Goal: Task Accomplishment & Management: Manage account settings

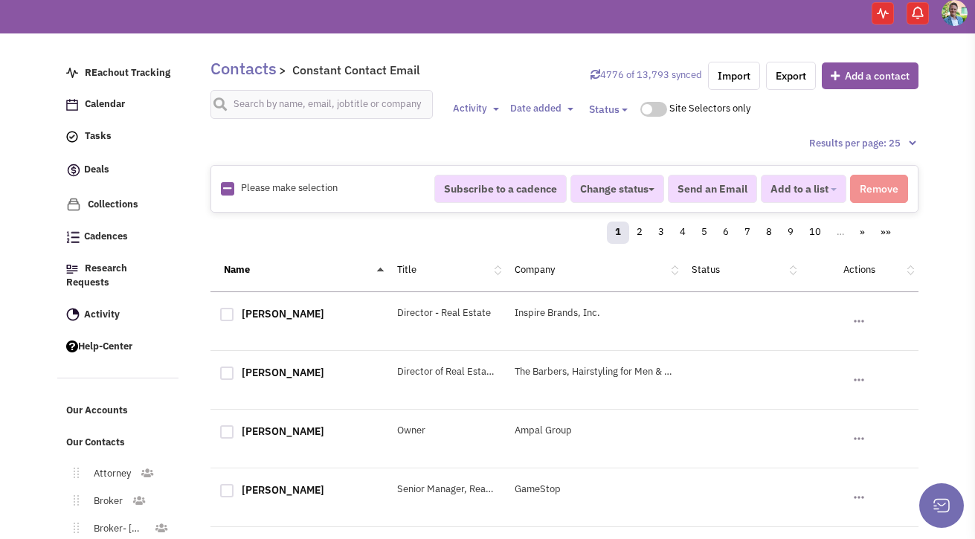
scroll to position [468, 0]
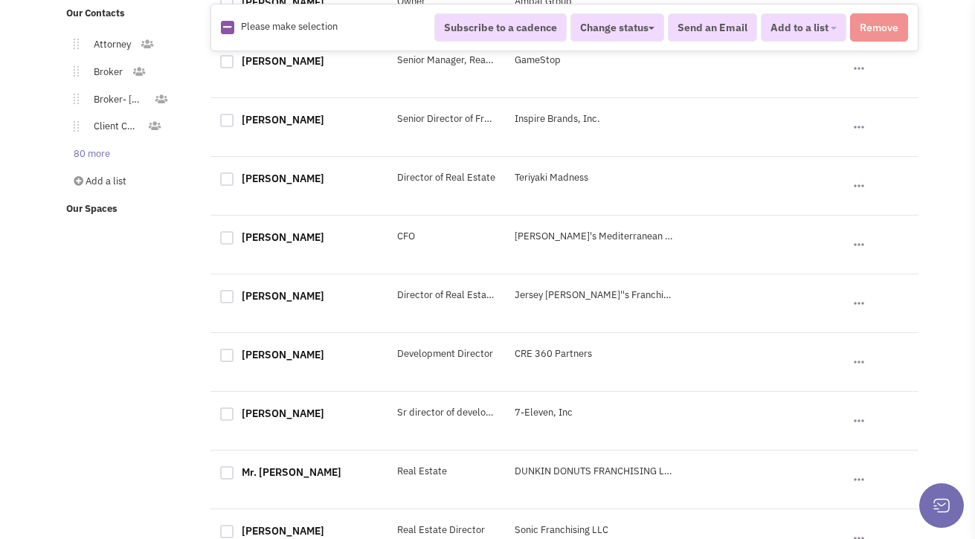
drag, startPoint x: 82, startPoint y: 144, endPoint x: 94, endPoint y: 146, distance: 12.1
click at [82, 144] on link "80 more" at bounding box center [89, 155] width 60 height 22
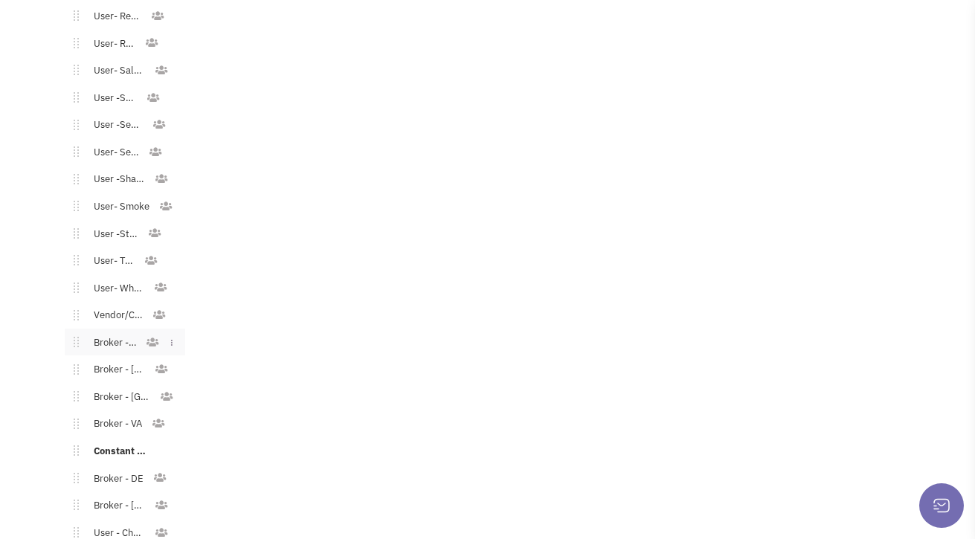
scroll to position [2317, 0]
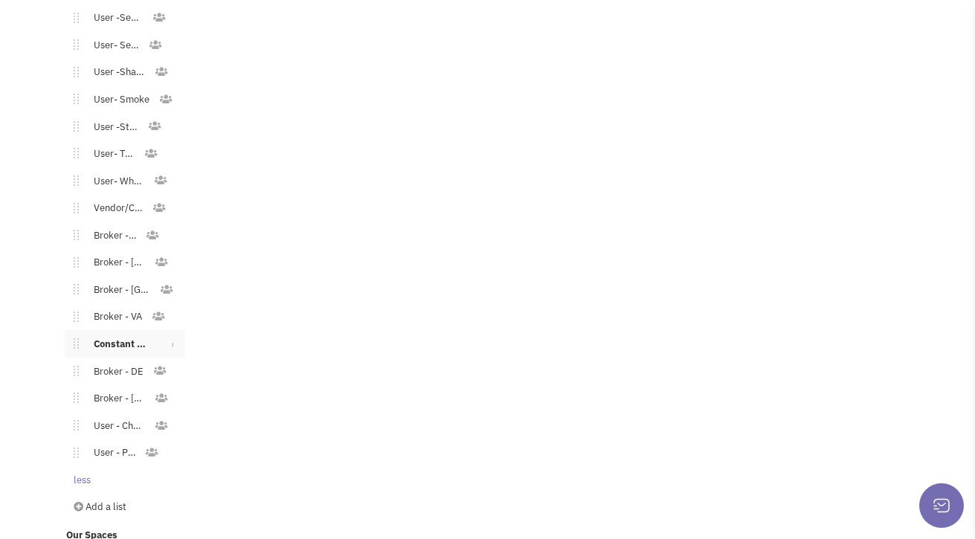
click at [128, 338] on link "Constant Contact Email" at bounding box center [119, 345] width 81 height 22
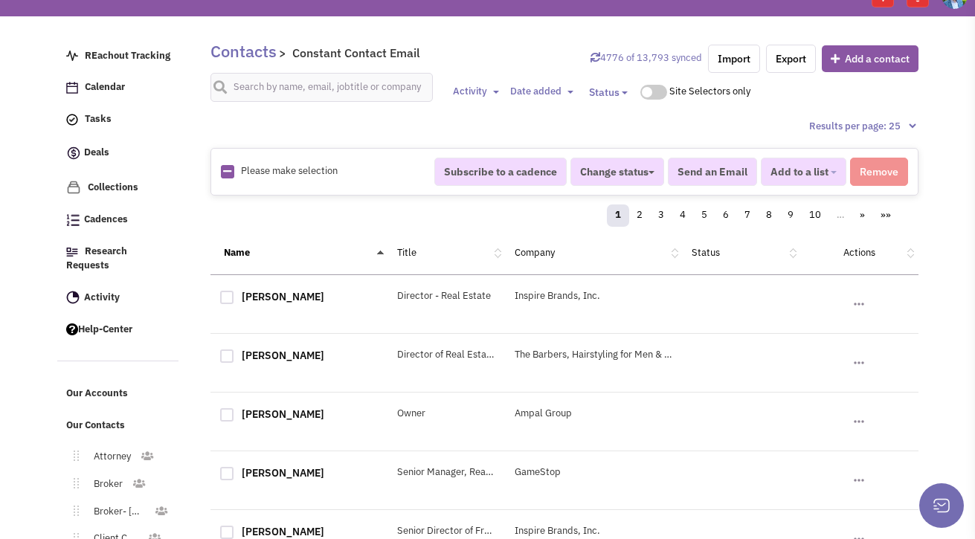
scroll to position [0, 0]
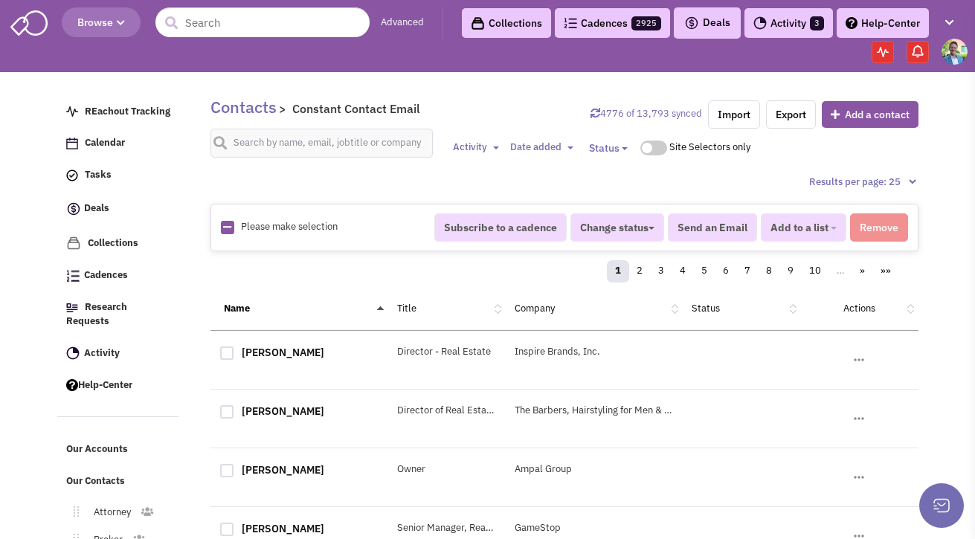
click at [228, 232] on link at bounding box center [227, 228] width 8 height 14
checkbox input "true"
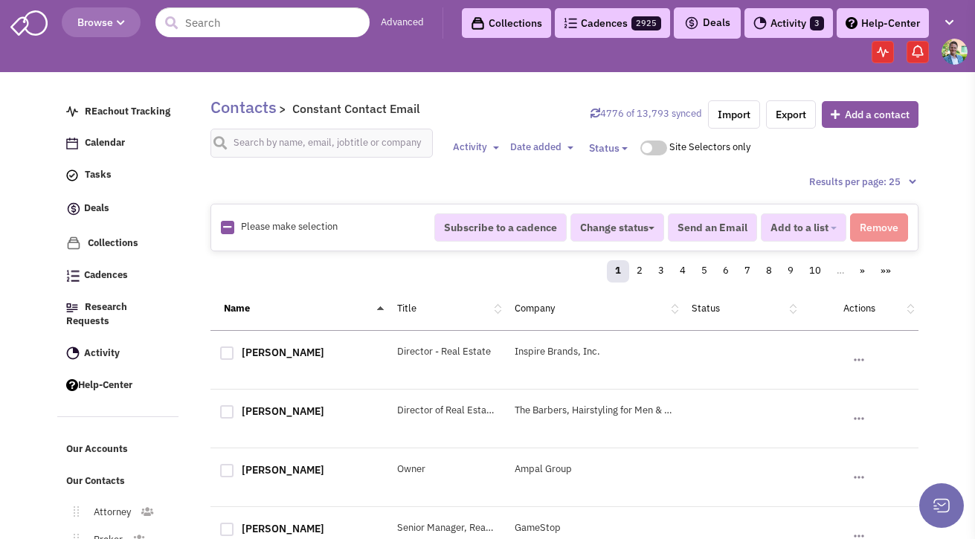
checkbox input "true"
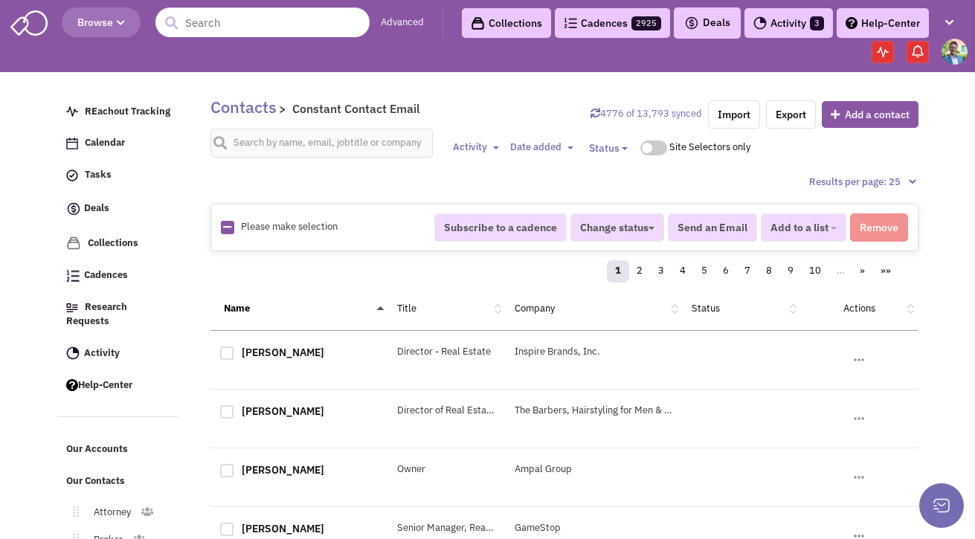
checkbox input "true"
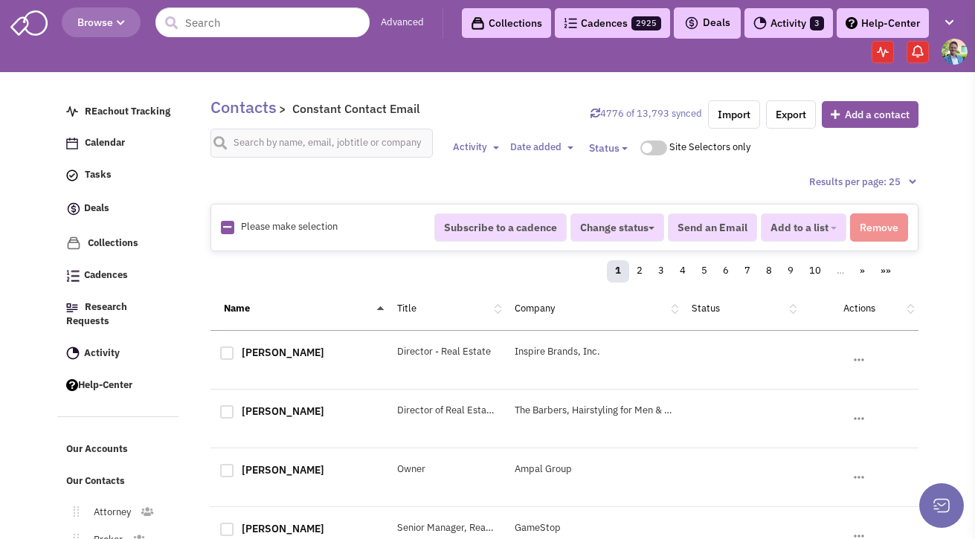
checkbox input "true"
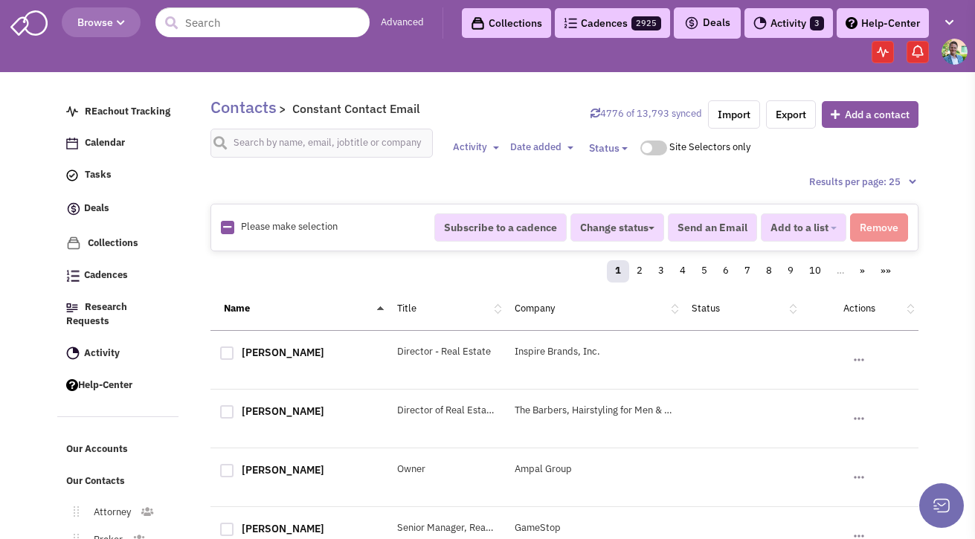
checkbox input "true"
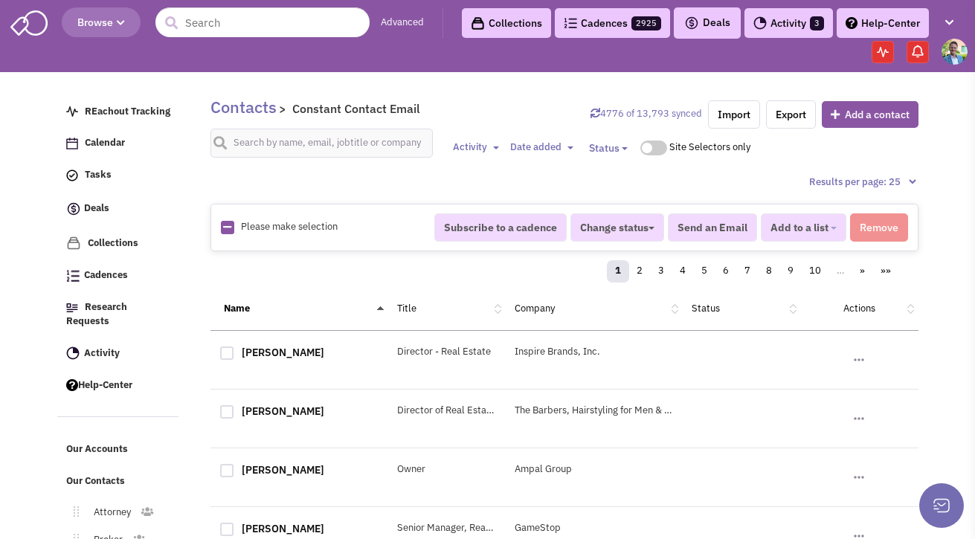
checkbox input "true"
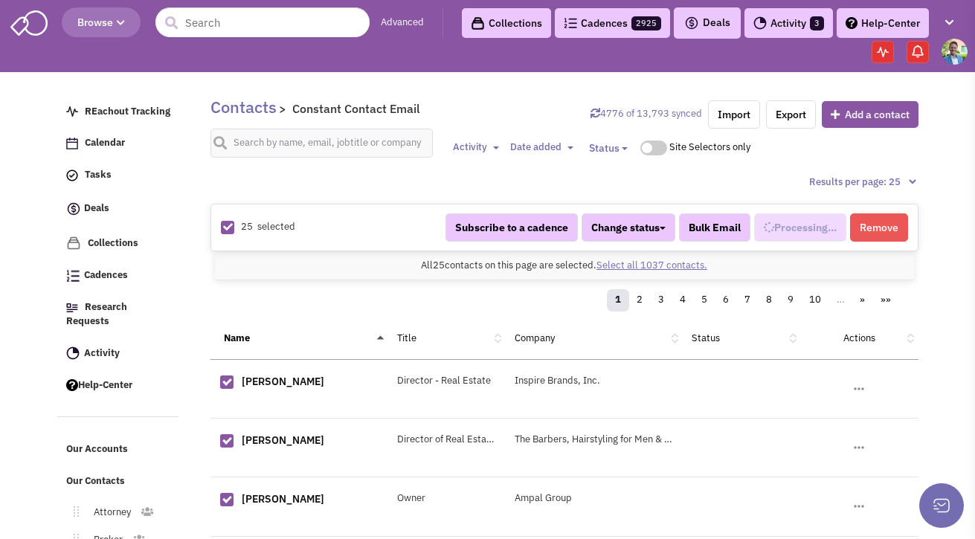
click at [636, 264] on link "Select all 1037 contacts." at bounding box center [651, 265] width 111 height 13
click at [352, 244] on div "1037 selected Subscribe to a cadence Change status Have not contacted Reached o…" at bounding box center [564, 228] width 708 height 48
click at [89, 483] on link "Attorney" at bounding box center [109, 513] width 61 height 22
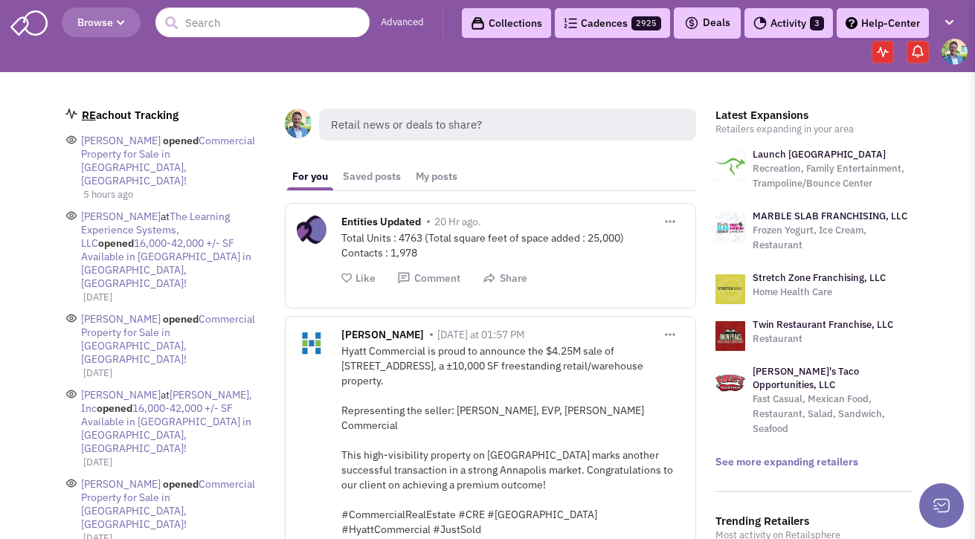
click at [564, 22] on img at bounding box center [570, 23] width 13 height 10
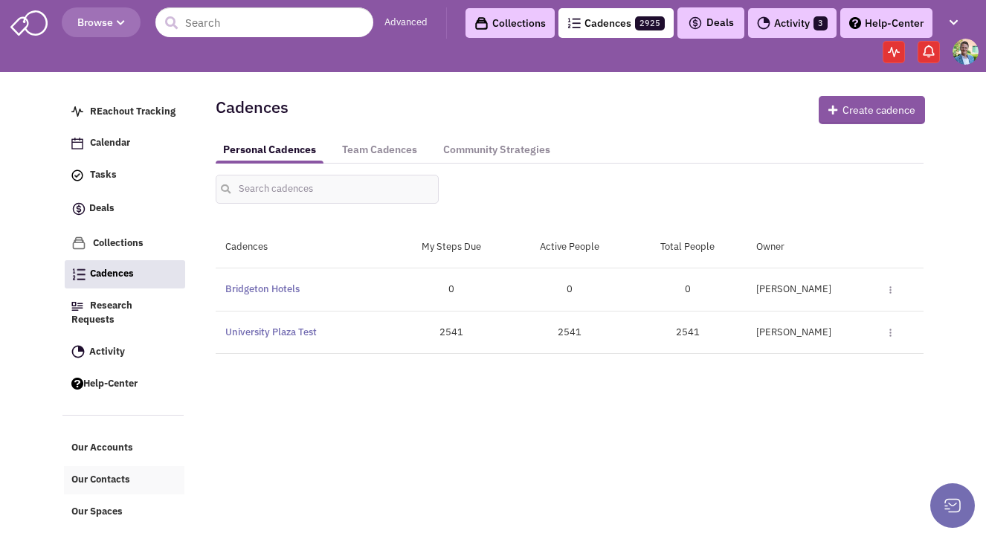
click at [117, 473] on span "Our Contacts" at bounding box center [100, 479] width 59 height 13
click at [112, 466] on link "Our Contacts" at bounding box center [124, 480] width 120 height 28
click at [115, 442] on span "Our Accounts" at bounding box center [102, 448] width 62 height 13
click at [120, 466] on link "Our Contacts" at bounding box center [124, 480] width 120 height 28
click at [147, 434] on link "Our Accounts" at bounding box center [124, 448] width 120 height 28
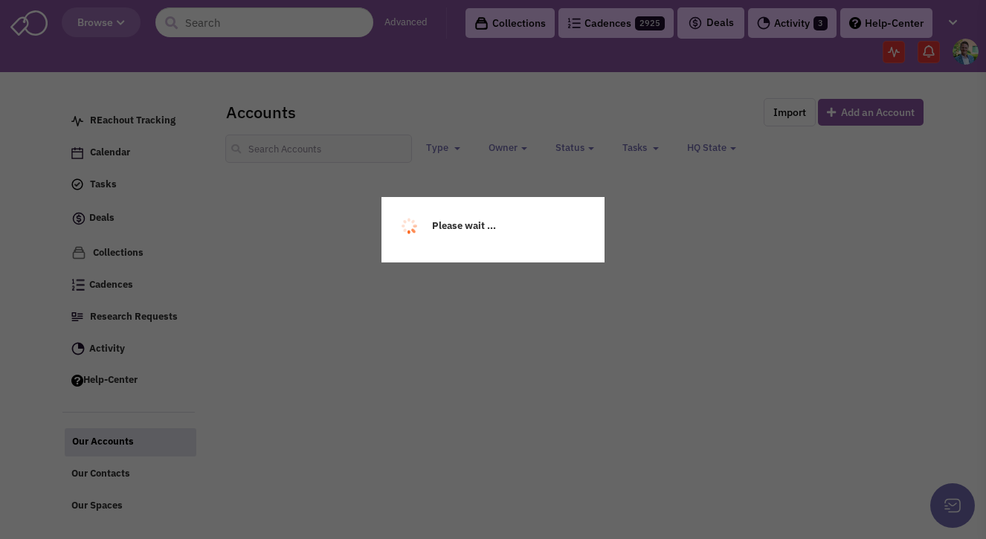
select select
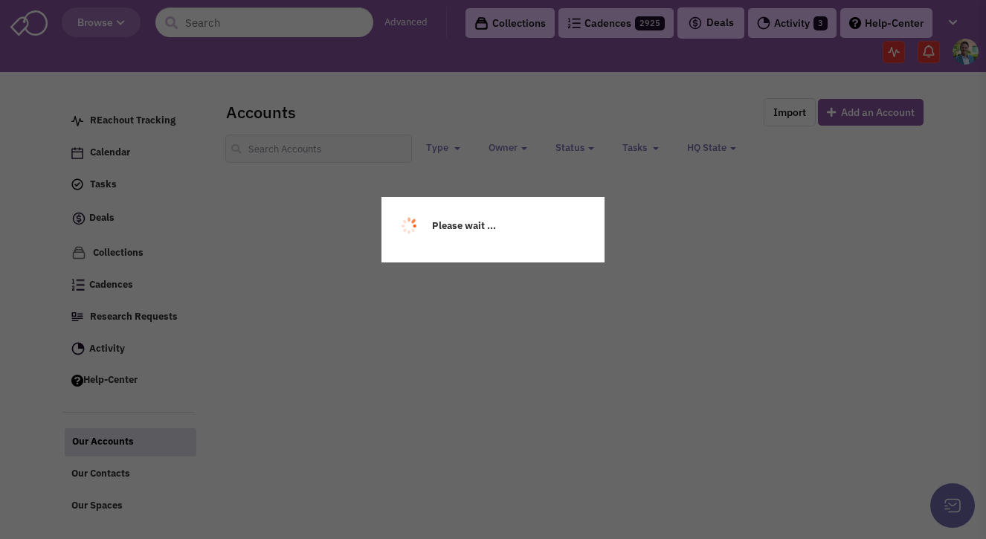
select select
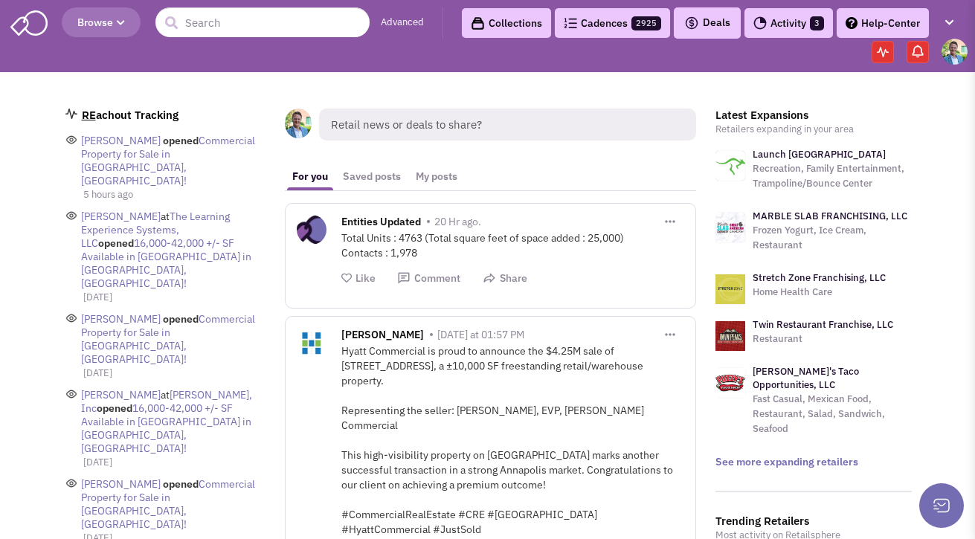
click at [526, 31] on link "Collections" at bounding box center [506, 23] width 89 height 30
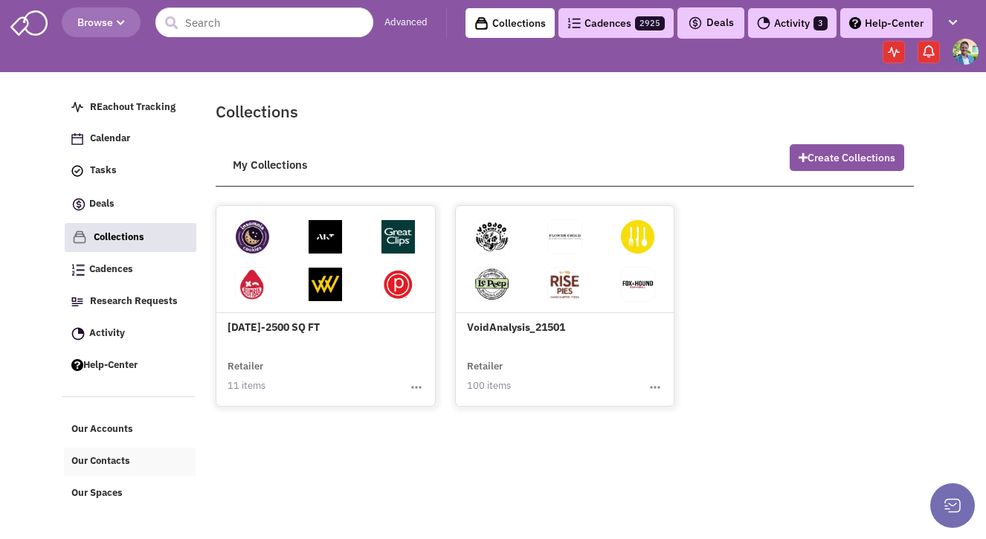
click at [124, 460] on span "Our Contacts" at bounding box center [100, 461] width 59 height 13
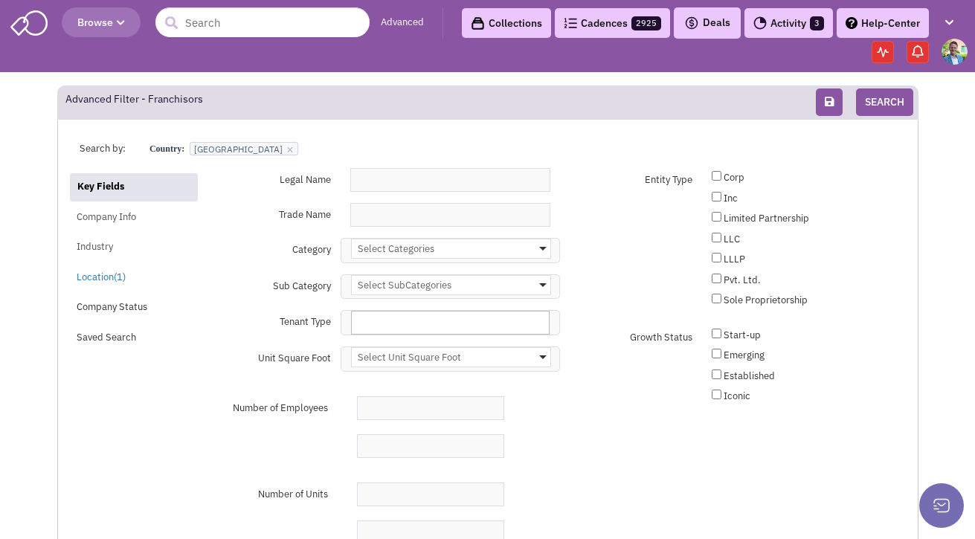
click at [521, 28] on link "Collections" at bounding box center [506, 23] width 89 height 30
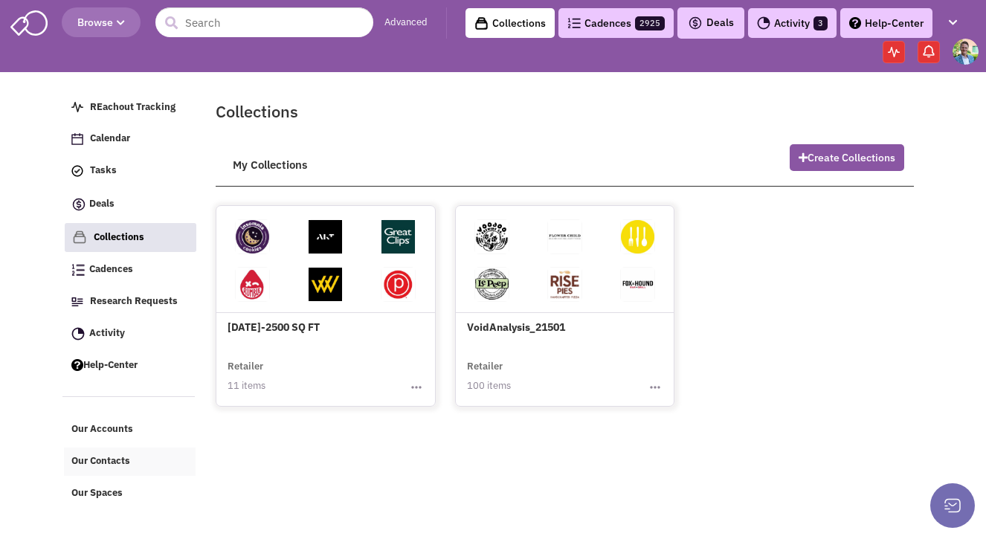
click at [72, 465] on span "Our Contacts" at bounding box center [100, 461] width 59 height 13
